Goal: Task Accomplishment & Management: Manage account settings

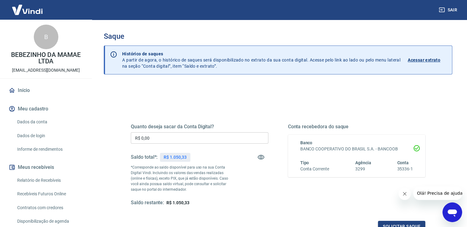
click at [166, 140] on input "R$ 0,00" at bounding box center [200, 137] width 138 height 11
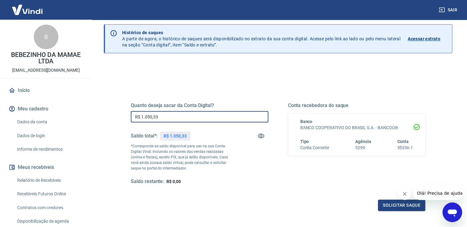
scroll to position [77, 0]
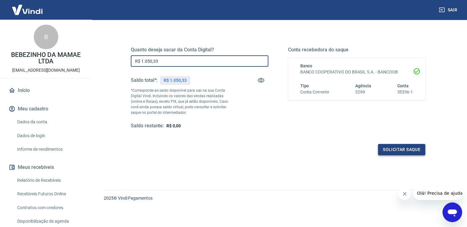
type input "R$ 1.050,33"
click at [392, 148] on button "Solicitar saque" at bounding box center [401, 149] width 47 height 11
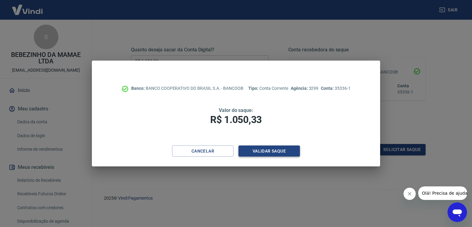
click at [250, 151] on button "Validar saque" at bounding box center [268, 150] width 61 height 11
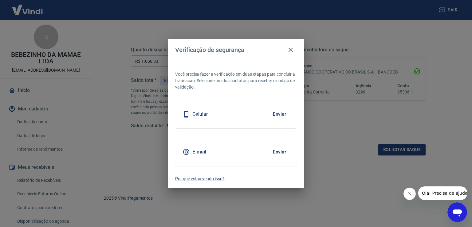
click at [281, 113] on button "Enviar" at bounding box center [279, 114] width 20 height 13
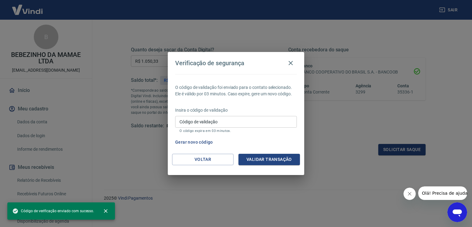
click at [231, 124] on input "Código de validação" at bounding box center [236, 121] width 122 height 11
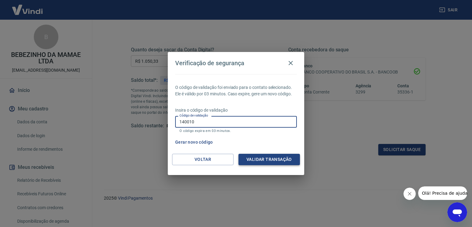
type input "140010"
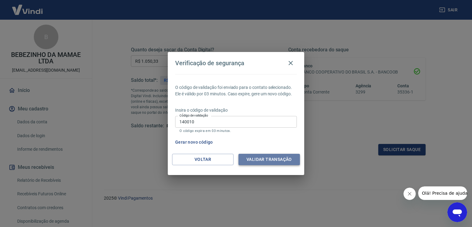
click at [269, 154] on button "Validar transação" at bounding box center [268, 159] width 61 height 11
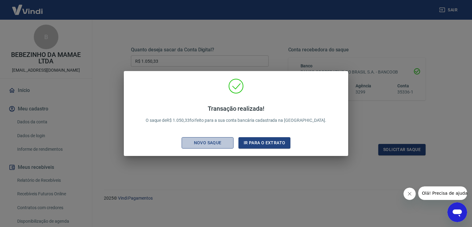
click at [200, 137] on button "Novo saque" at bounding box center [208, 142] width 52 height 11
